Goal: Information Seeking & Learning: Understand process/instructions

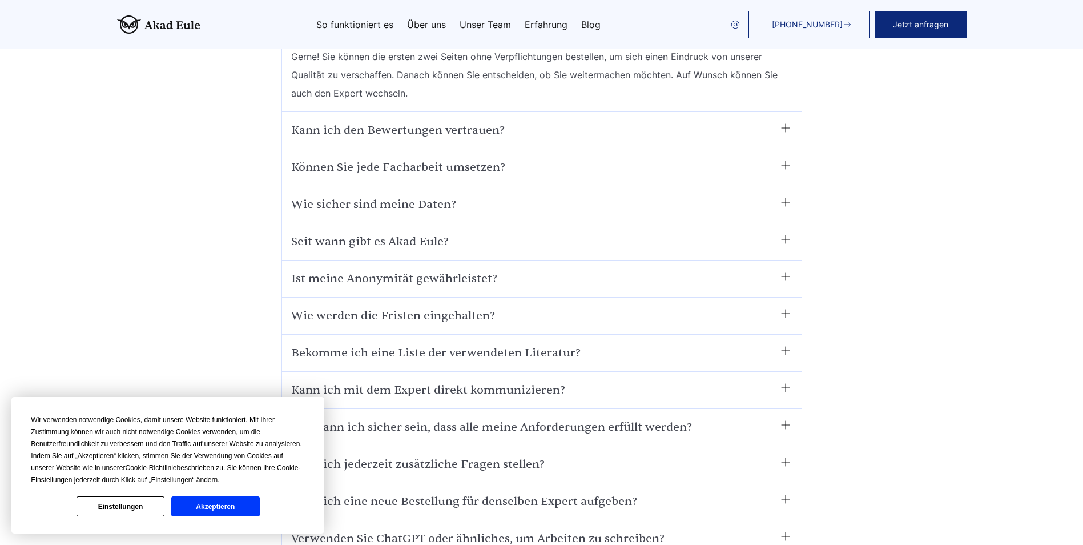
scroll to position [5768, 0]
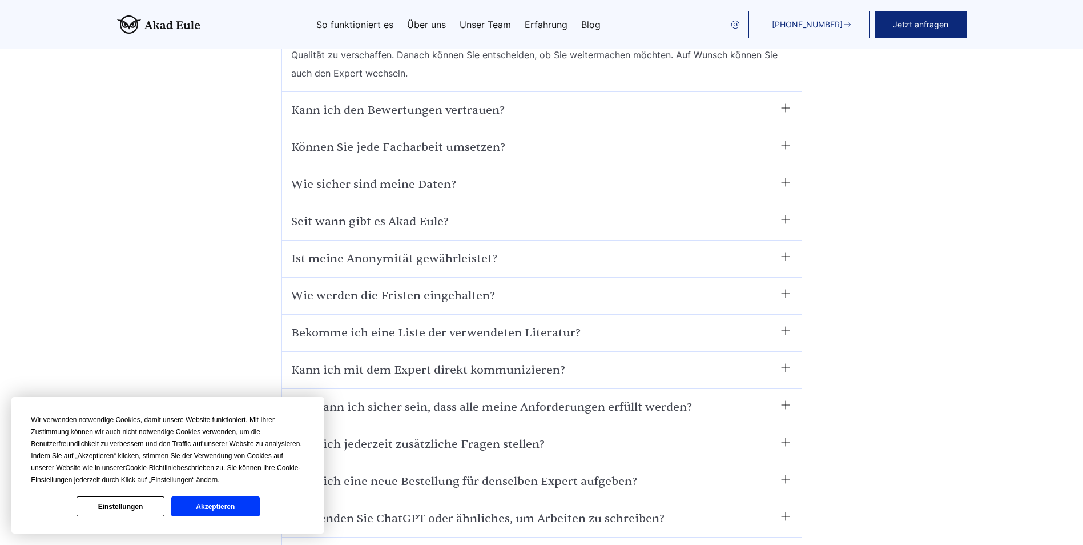
click at [786, 175] on summary "Wie sicher sind meine Daten?" at bounding box center [541, 184] width 501 height 18
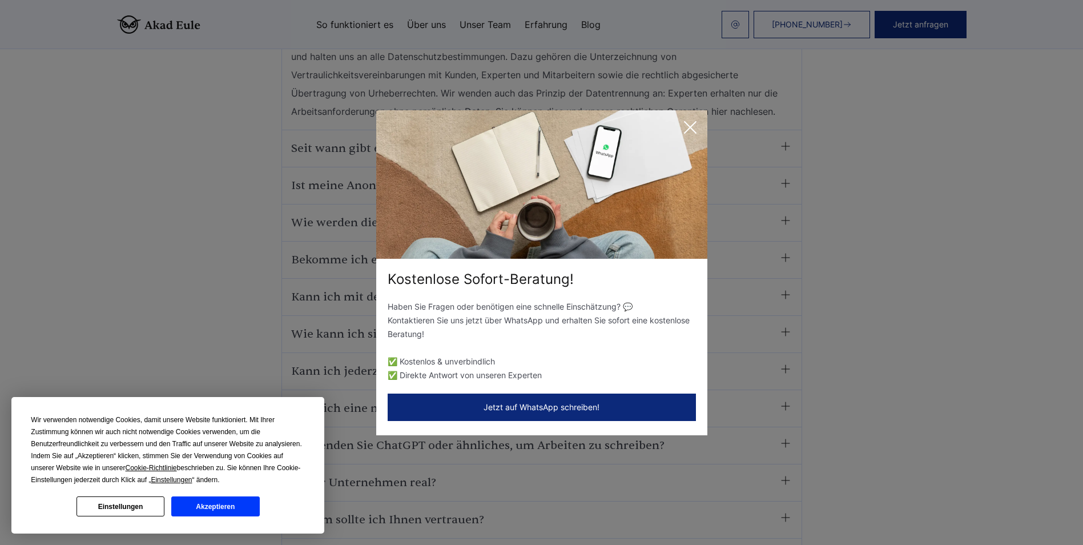
scroll to position [5940, 0]
click at [696, 129] on icon at bounding box center [690, 127] width 23 height 23
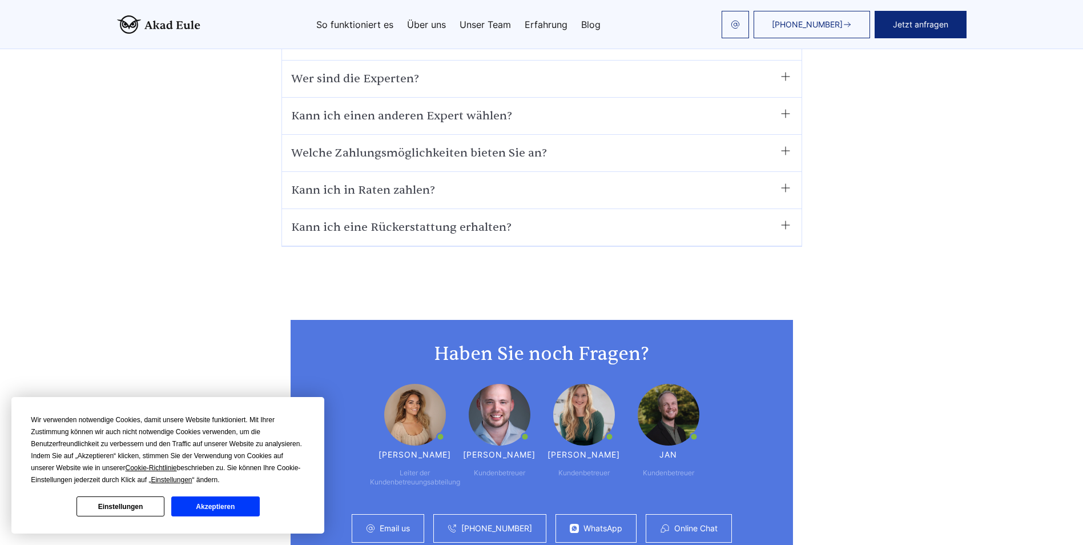
scroll to position [6511, 0]
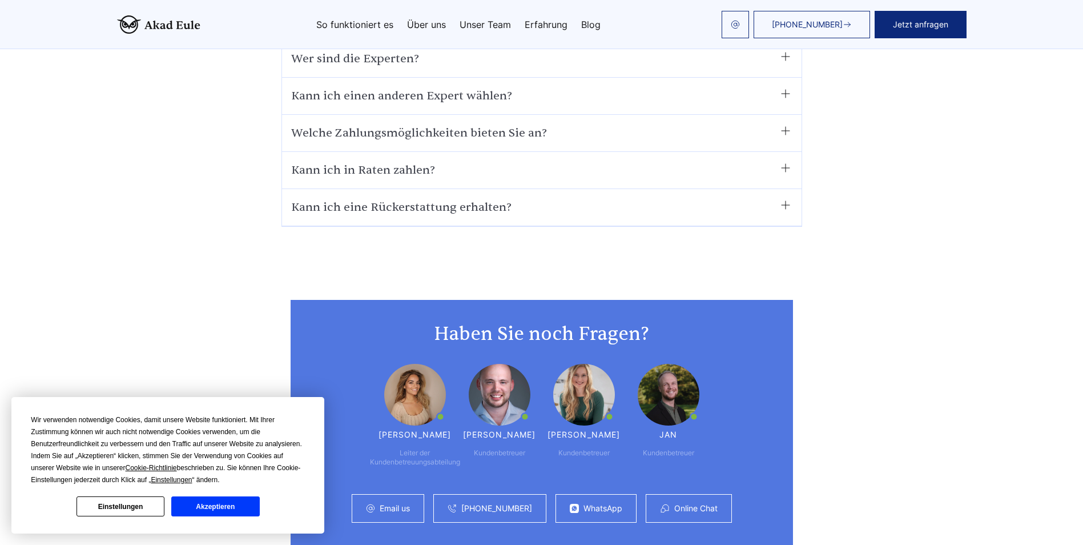
click at [790, 198] on summary "Kann ich eine Rückerstattung erhalten?" at bounding box center [541, 207] width 501 height 18
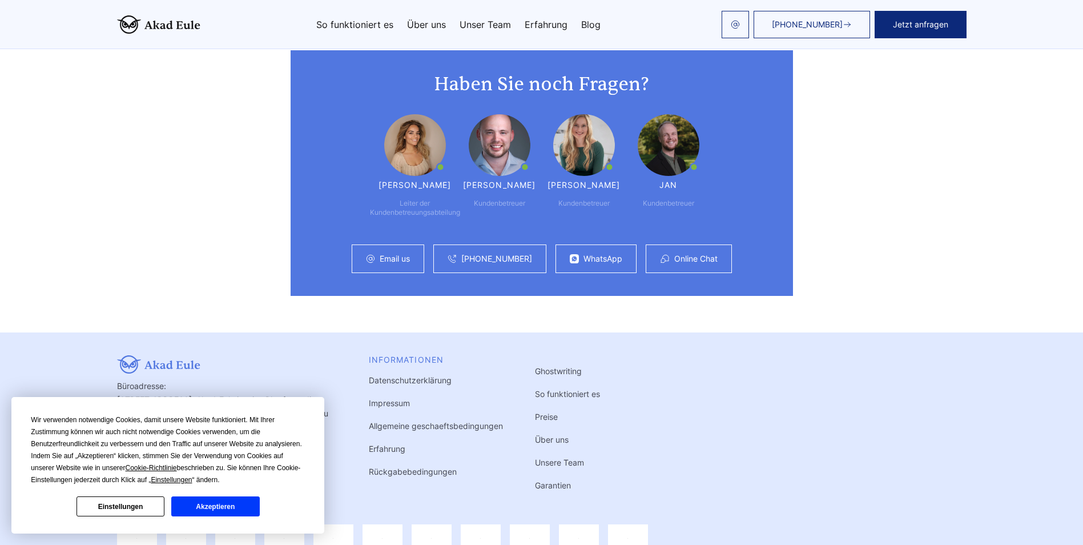
scroll to position [6833, 0]
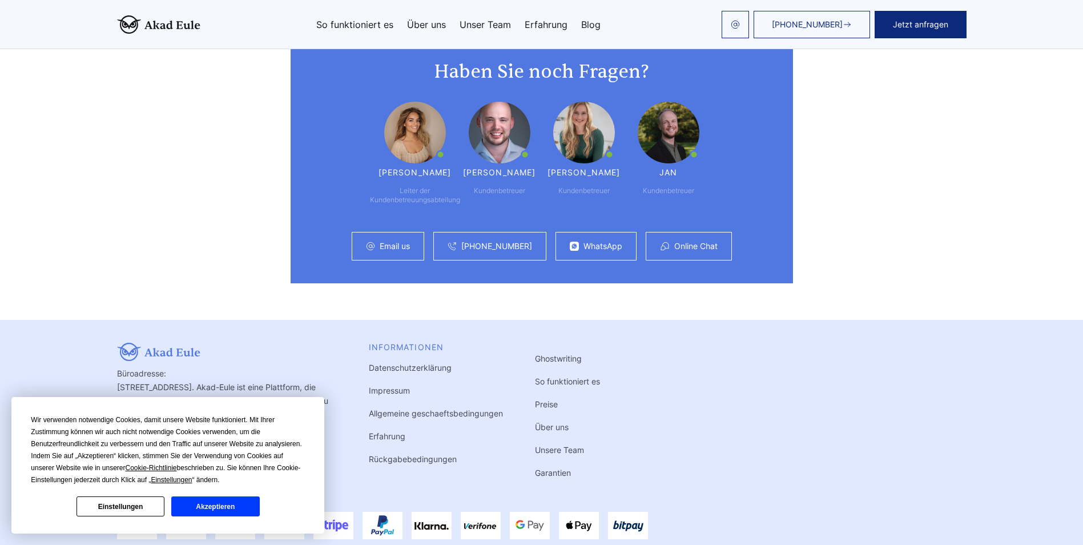
click at [449, 408] on link "Allgemeine geschaeftsbedingungen" at bounding box center [436, 413] width 134 height 10
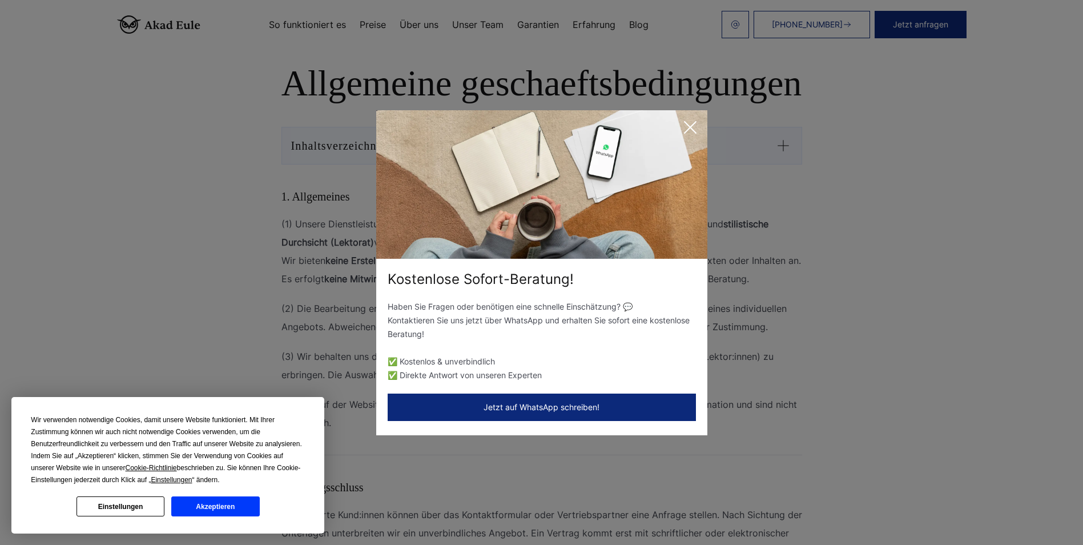
click at [692, 132] on icon at bounding box center [690, 127] width 23 height 23
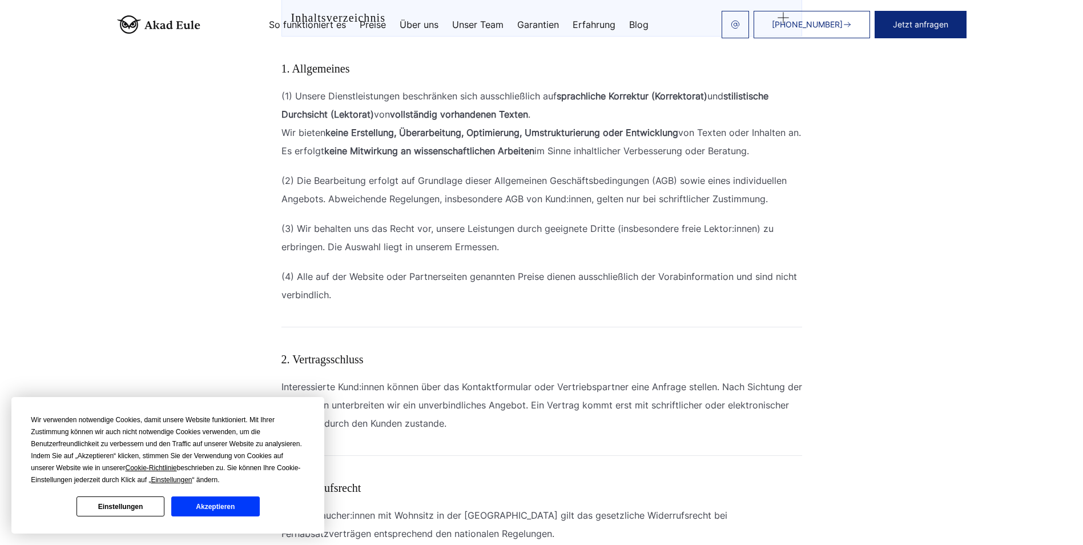
scroll to position [171, 0]
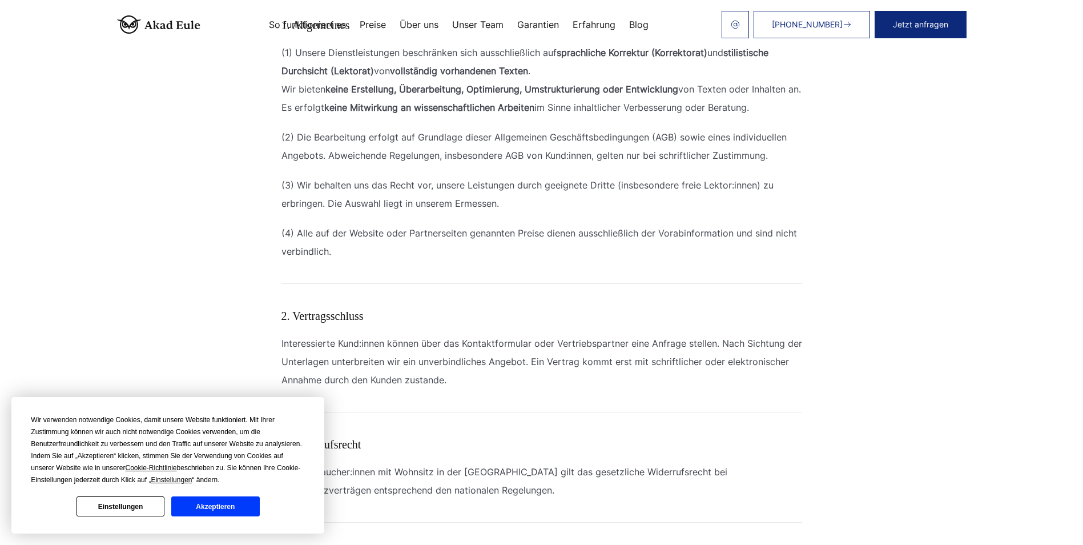
click at [146, 499] on button "Einstellungen" at bounding box center [121, 506] width 88 height 20
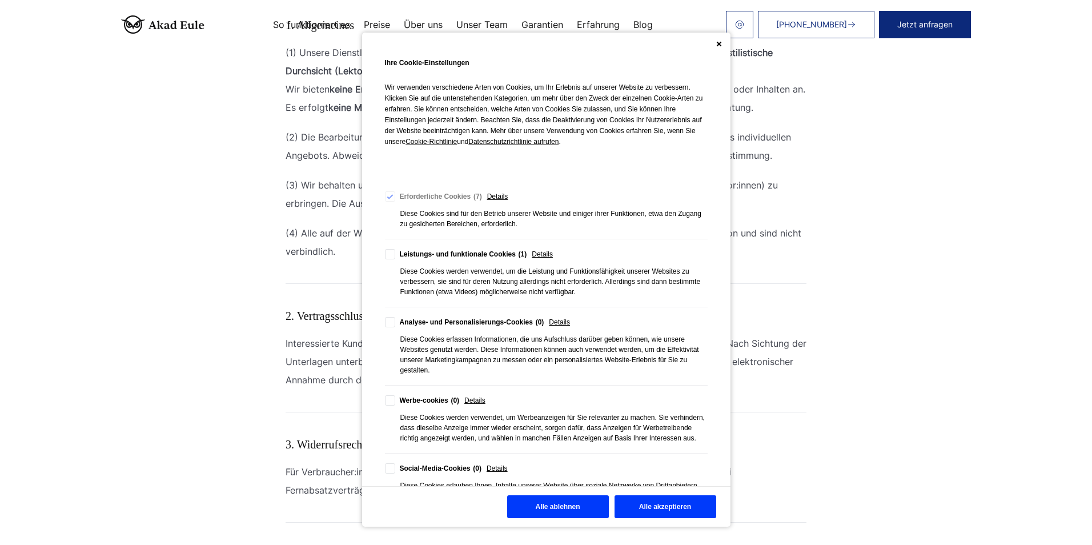
click at [586, 508] on button "Alle ablehnen" at bounding box center [558, 506] width 102 height 23
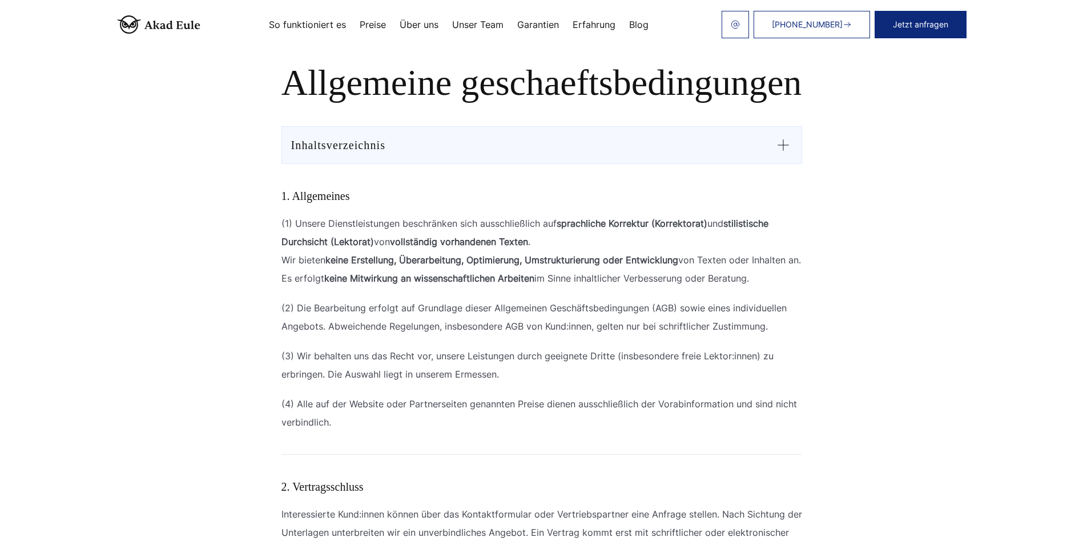
scroll to position [0, 0]
click at [545, 21] on link "Garantien" at bounding box center [538, 24] width 42 height 9
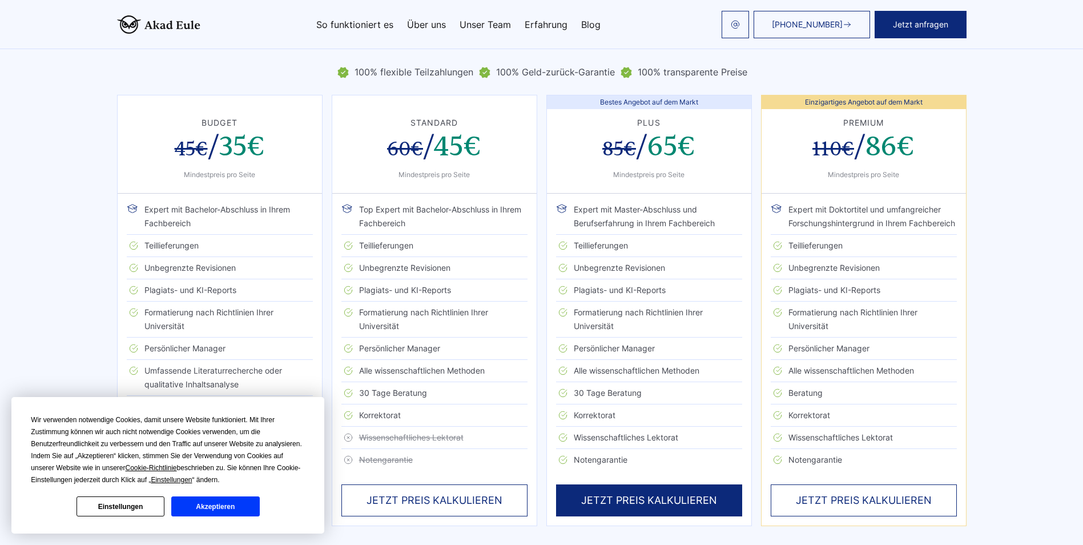
scroll to position [1950, 0]
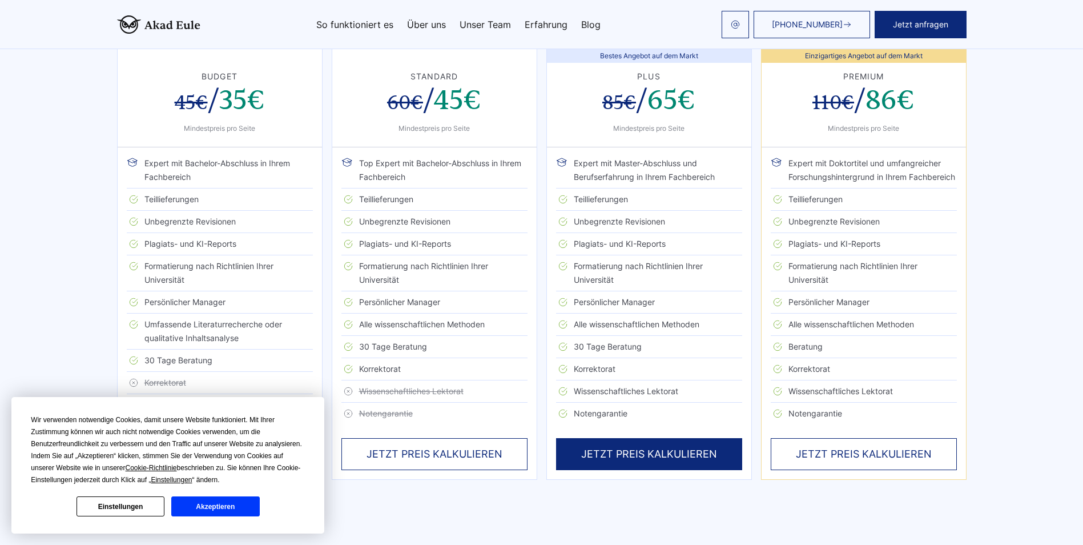
click at [601, 403] on li "Notengarantie" at bounding box center [649, 414] width 186 height 22
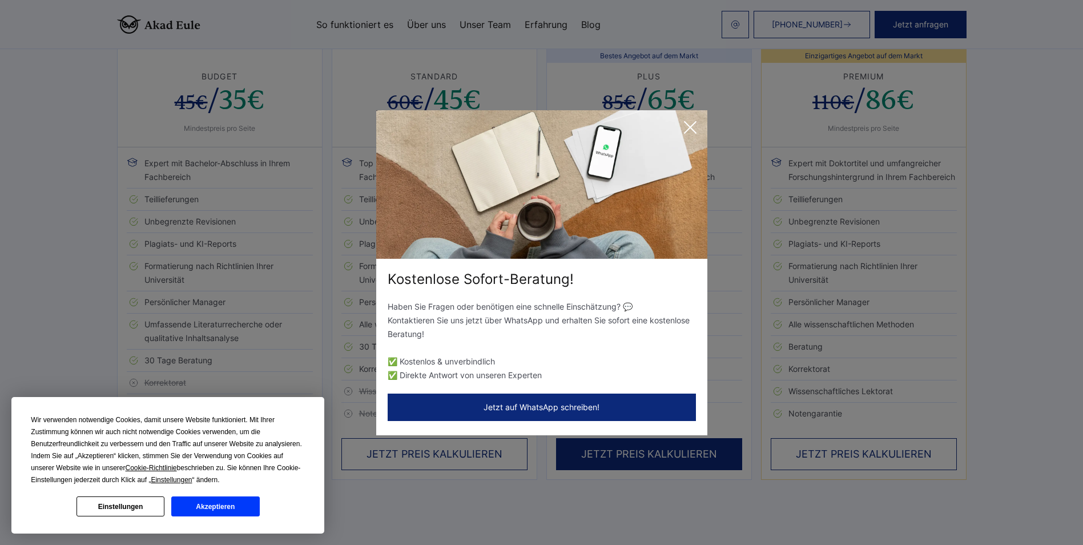
click at [693, 119] on icon at bounding box center [690, 127] width 23 height 23
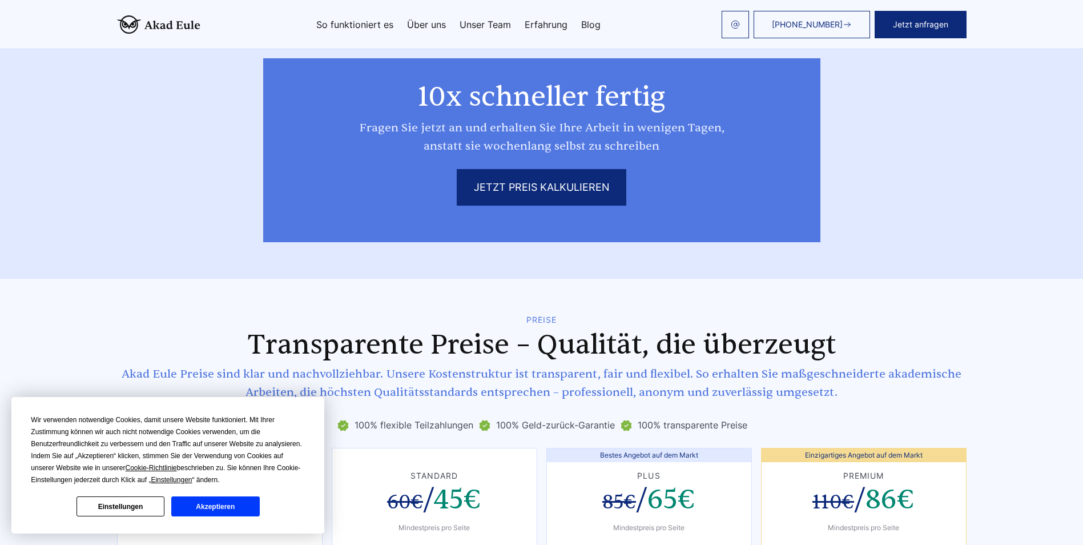
scroll to position [1551, 0]
